Goal: Navigation & Orientation: Find specific page/section

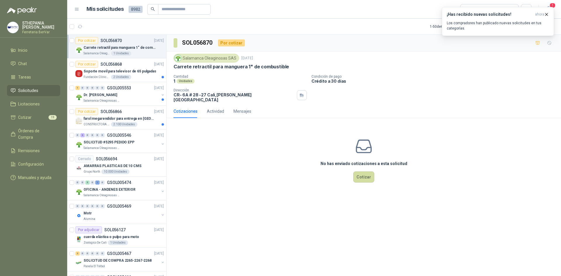
click at [39, 92] on li "Solicitudes" at bounding box center [34, 90] width 46 height 6
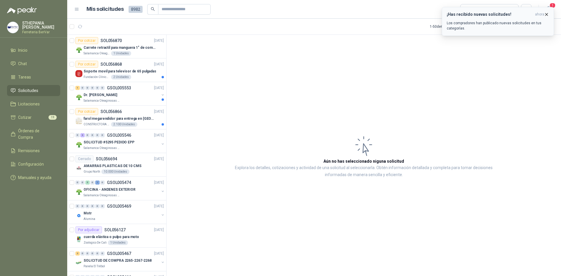
click at [546, 13] on icon "button" at bounding box center [546, 14] width 5 height 5
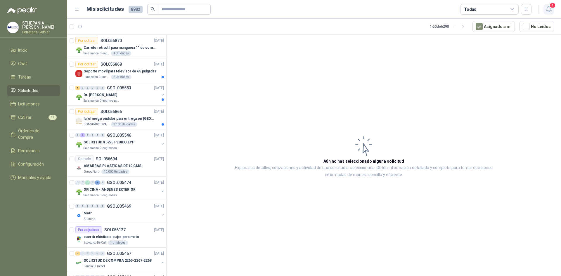
click at [552, 13] on button "1" at bounding box center [549, 9] width 11 height 11
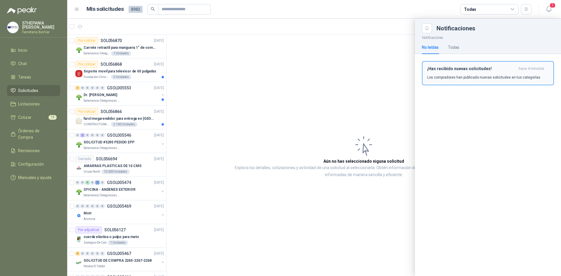
click at [489, 72] on div "¡Has recibido nuevas solicitudes! hace 4 minutos Los compradores han publicado …" at bounding box center [489, 73] width 122 height 14
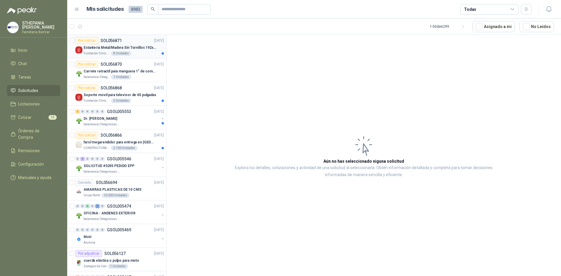
click at [141, 45] on p "Estantería Metal/Madera Sin Tornillos 192x100x50 cm 5 Niveles Gris" at bounding box center [120, 48] width 73 height 6
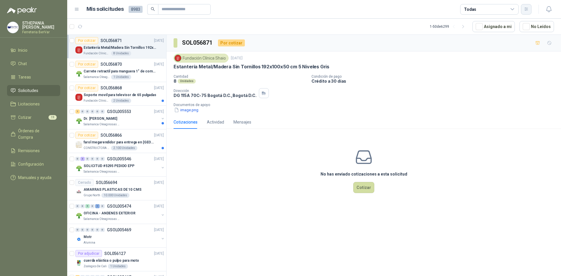
click at [523, 11] on button "button" at bounding box center [526, 9] width 11 height 11
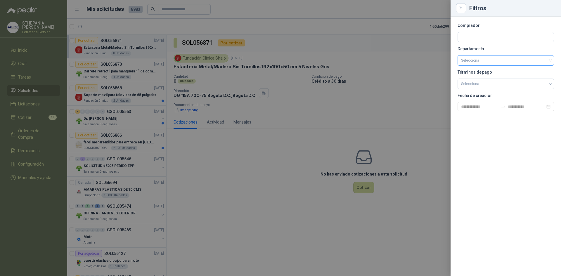
click at [538, 58] on input "search" at bounding box center [505, 61] width 89 height 10
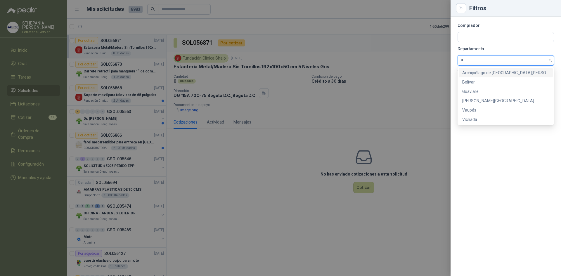
type input "**"
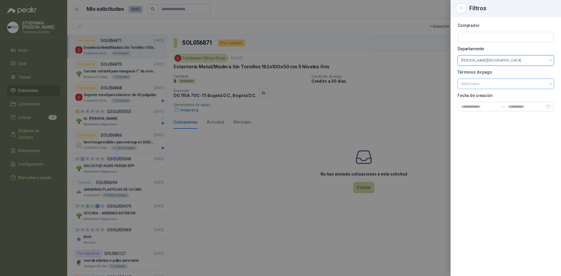
click at [499, 85] on input "search" at bounding box center [505, 83] width 89 height 9
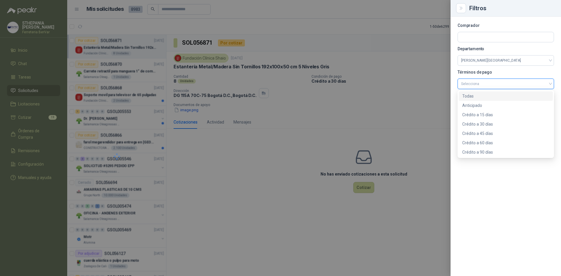
click at [499, 85] on input "search" at bounding box center [505, 83] width 89 height 9
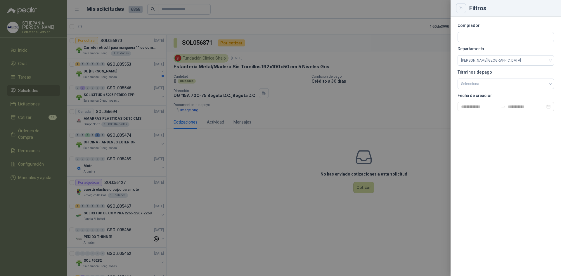
click at [464, 7] on button "Close" at bounding box center [461, 8] width 10 height 10
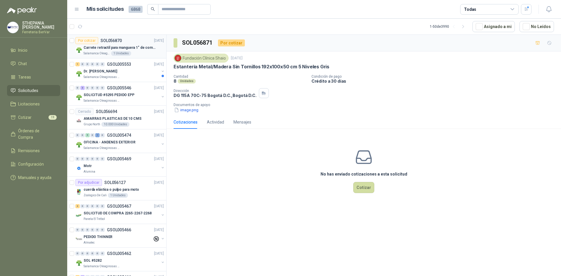
click at [139, 46] on p "Carrete retractil para manguera 1" de combustible" at bounding box center [120, 48] width 73 height 6
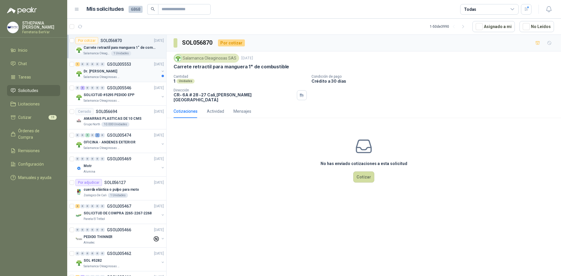
click at [140, 73] on div "Dr. [PERSON_NAME]" at bounding box center [122, 71] width 76 height 7
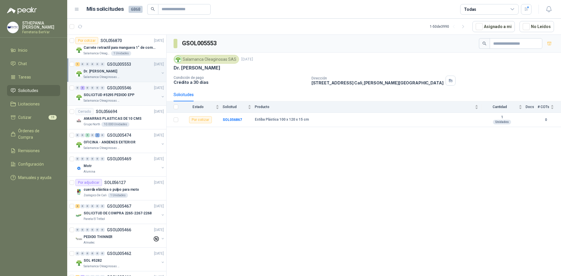
click at [137, 93] on div "SOLICITUD #5295 PEDIDO EPP" at bounding box center [122, 95] width 76 height 7
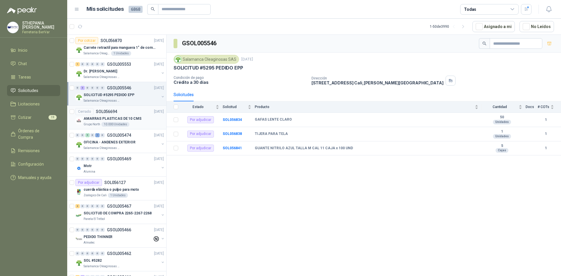
click at [133, 116] on div "AMARRAS PLASTICAS DE 10 CMS" at bounding box center [124, 118] width 80 height 7
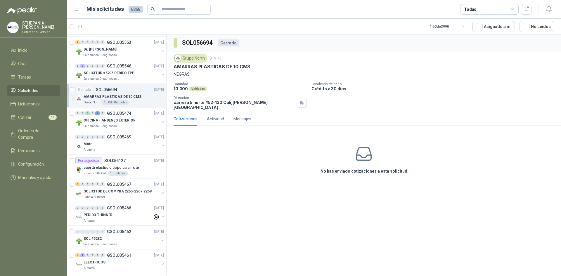
scroll to position [58, 0]
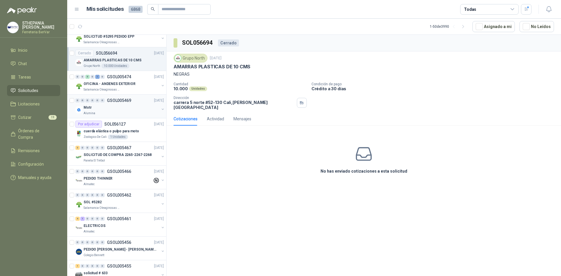
click at [128, 111] on div "Alumina" at bounding box center [122, 113] width 76 height 5
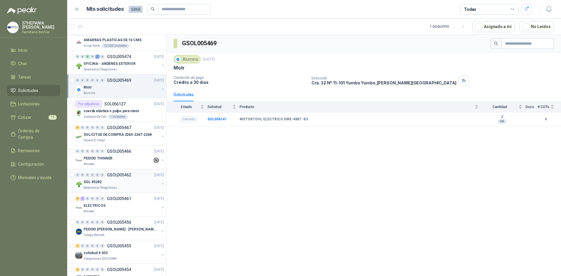
scroll to position [88, 0]
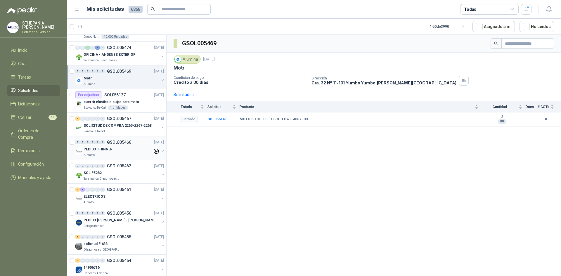
click at [120, 154] on div "Almatec" at bounding box center [118, 155] width 69 height 5
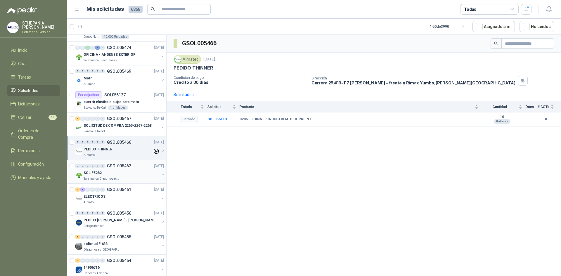
click at [138, 173] on div "SOL #5282" at bounding box center [122, 173] width 76 height 7
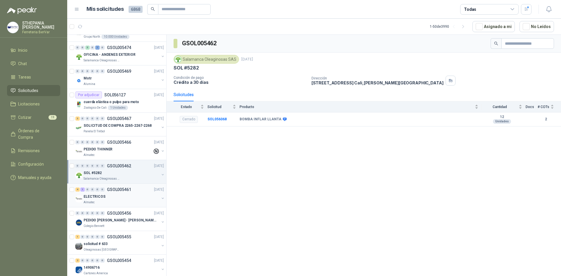
click at [127, 198] on div "ELECTRICOS" at bounding box center [122, 196] width 76 height 7
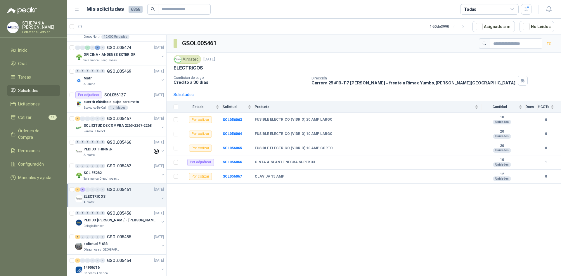
click at [131, 193] on div "4 1 0 0 0 0 GSOL005461 [DATE]" at bounding box center [120, 189] width 90 height 7
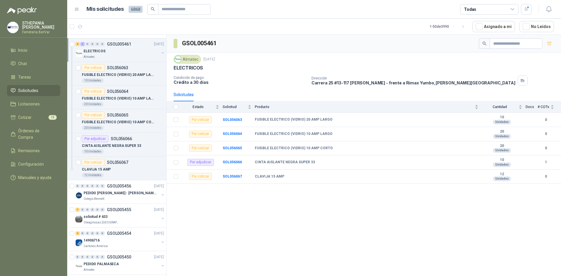
scroll to position [234, 0]
click at [131, 193] on div "PEDIDO [PERSON_NAME] - [PERSON_NAME]" at bounding box center [122, 192] width 76 height 7
